Goal: Transaction & Acquisition: Purchase product/service

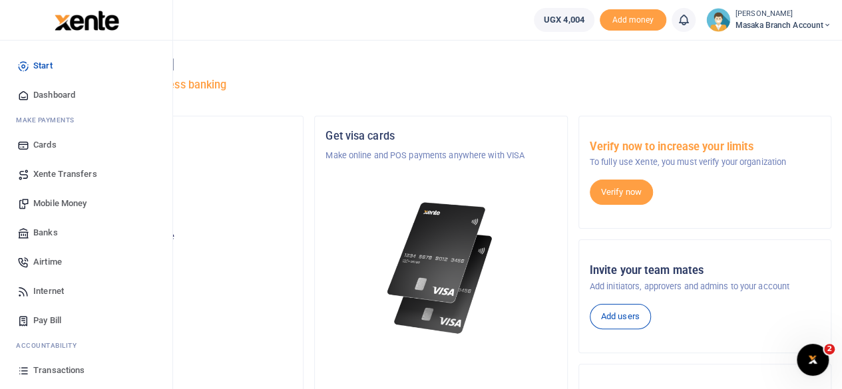
click at [49, 209] on span "Mobile Money" at bounding box center [59, 203] width 53 height 13
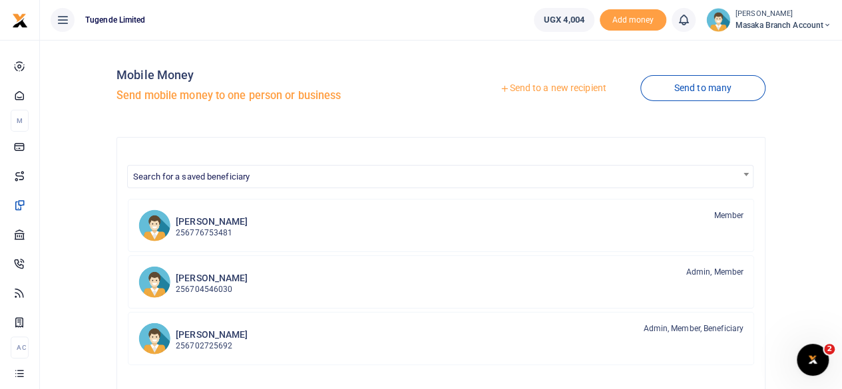
click at [533, 95] on link "Send to a new recipient" at bounding box center [553, 89] width 174 height 24
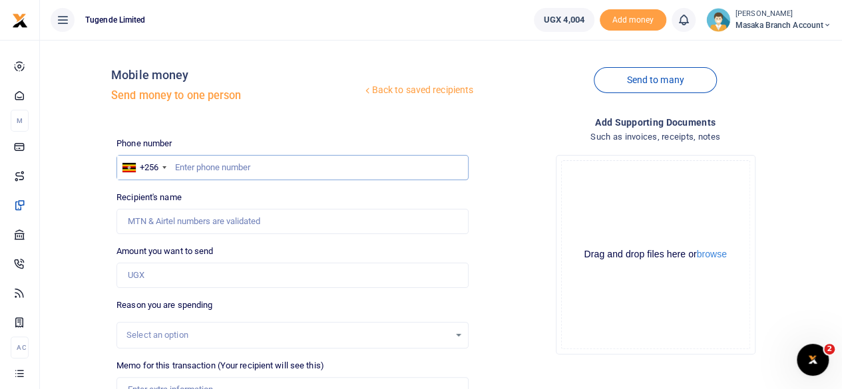
click at [280, 172] on input "text" at bounding box center [292, 167] width 352 height 25
type input "790035041"
type input "[PERSON_NAME]"
type input "790035041"
